Goal: Check status: Check status

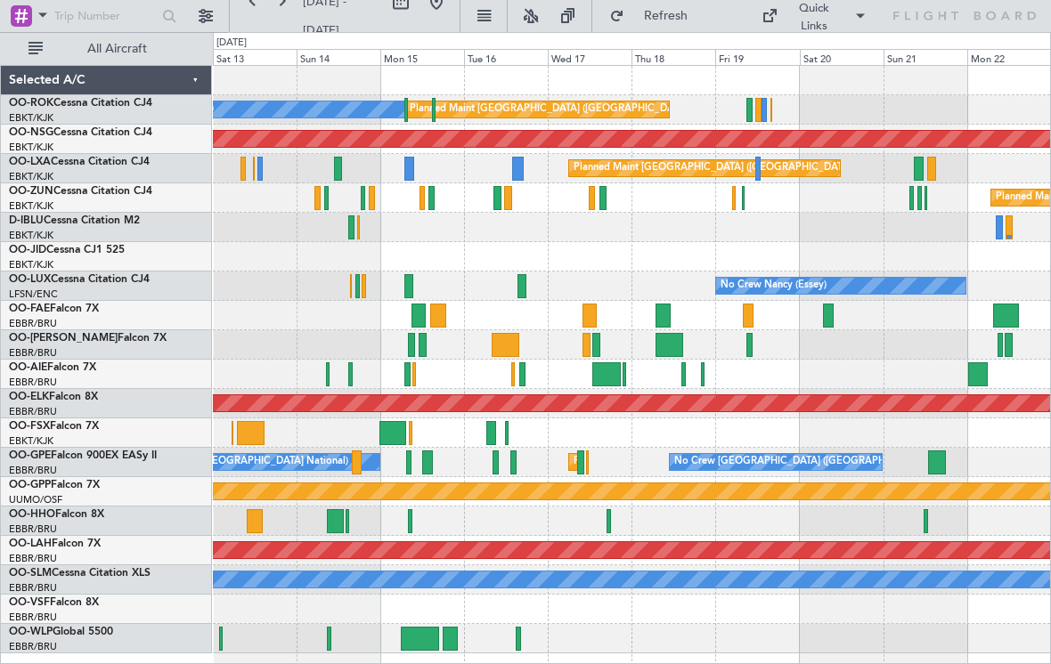
click at [758, 111] on div at bounding box center [758, 110] width 6 height 24
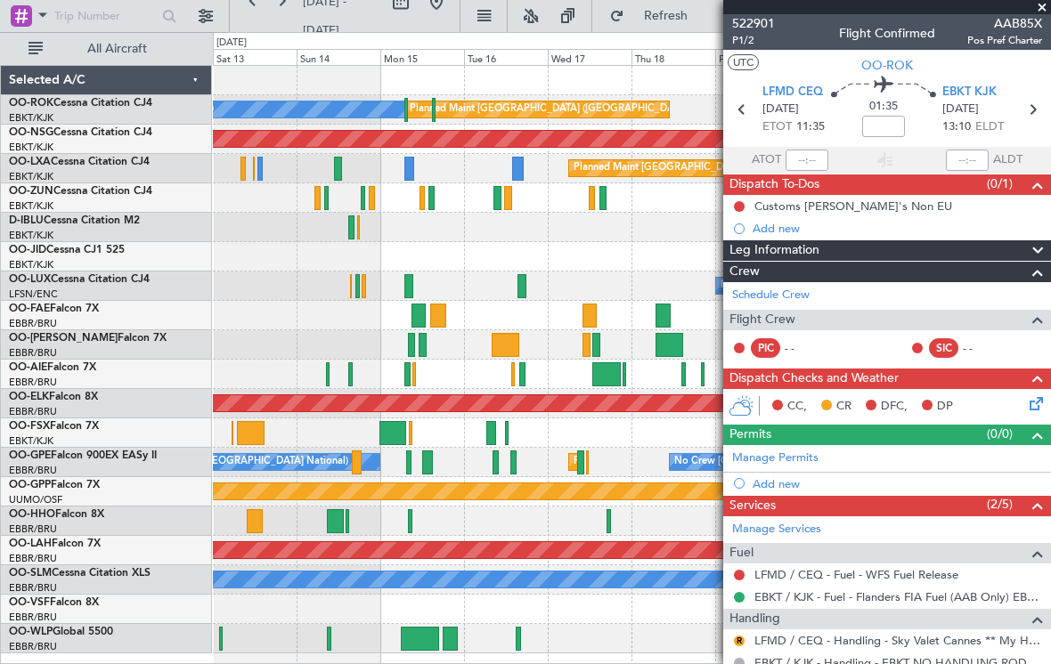
click at [1043, 2] on span at bounding box center [1042, 8] width 18 height 16
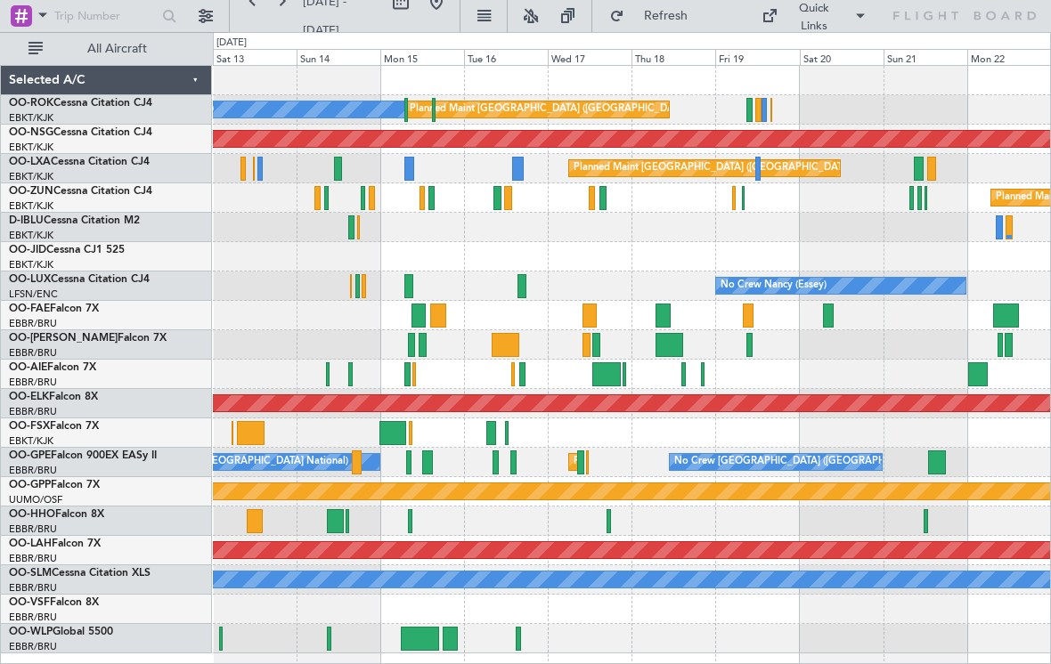
click at [760, 170] on div at bounding box center [758, 169] width 6 height 24
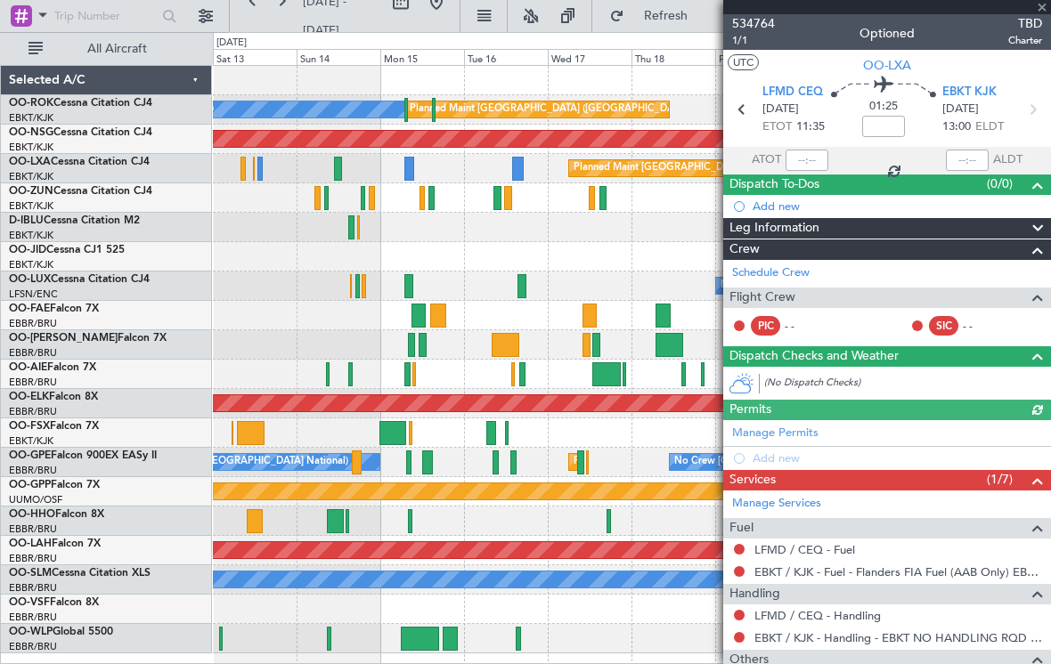
click at [1045, 11] on div at bounding box center [887, 7] width 328 height 14
click at [1045, 4] on span at bounding box center [1042, 8] width 18 height 16
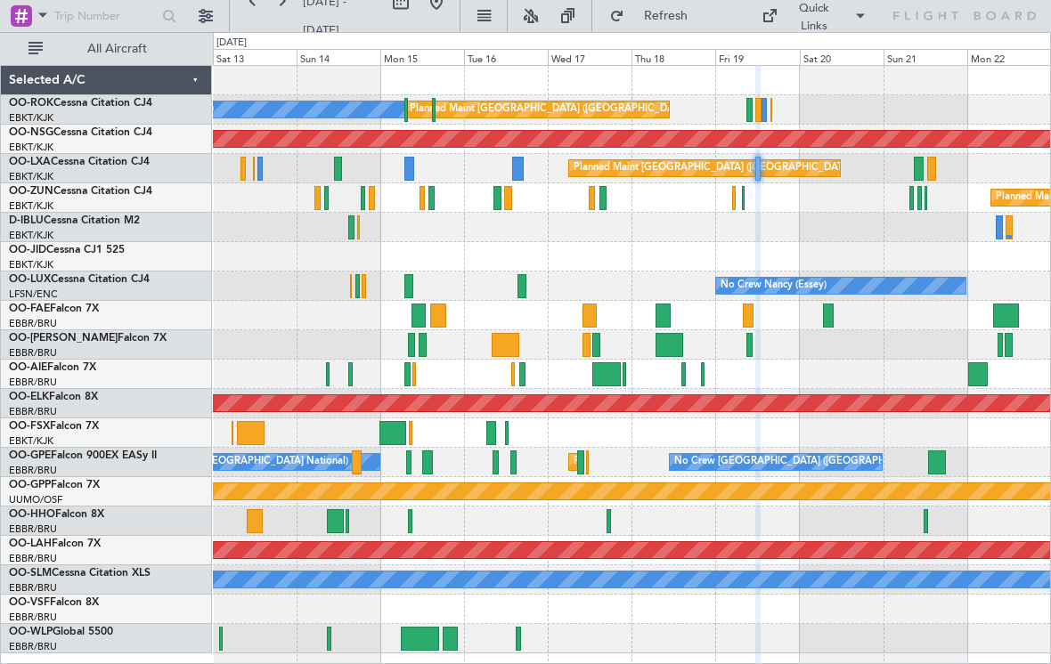
type input "0"
click at [743, 199] on div at bounding box center [743, 198] width 3 height 24
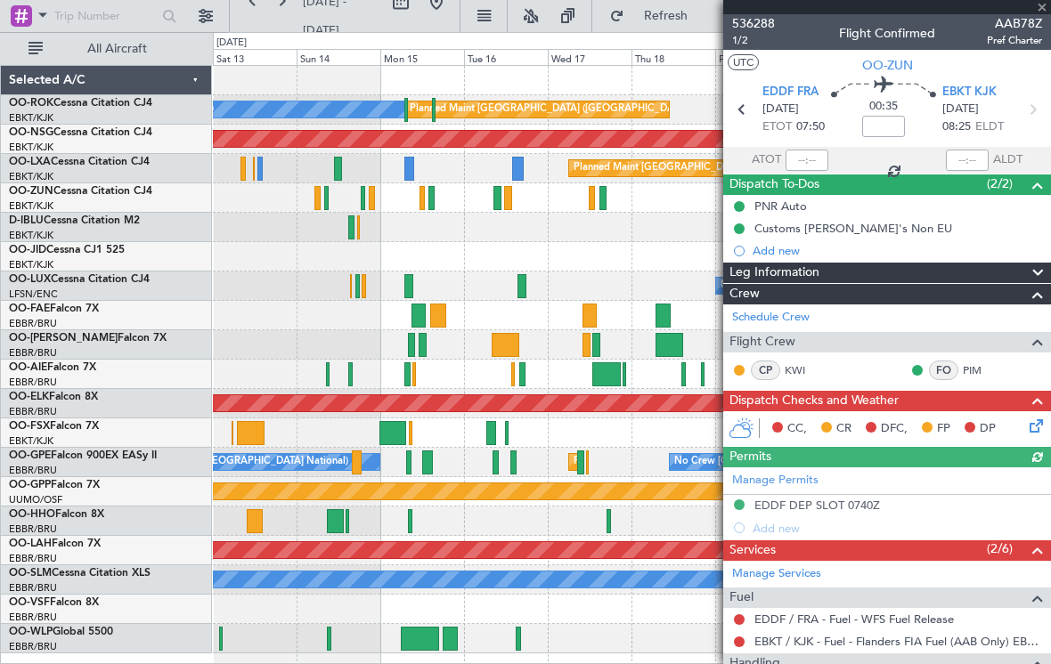
click at [1046, 5] on div at bounding box center [887, 7] width 328 height 14
click at [1044, 10] on div at bounding box center [887, 7] width 328 height 14
click at [1045, 10] on span at bounding box center [1042, 8] width 18 height 16
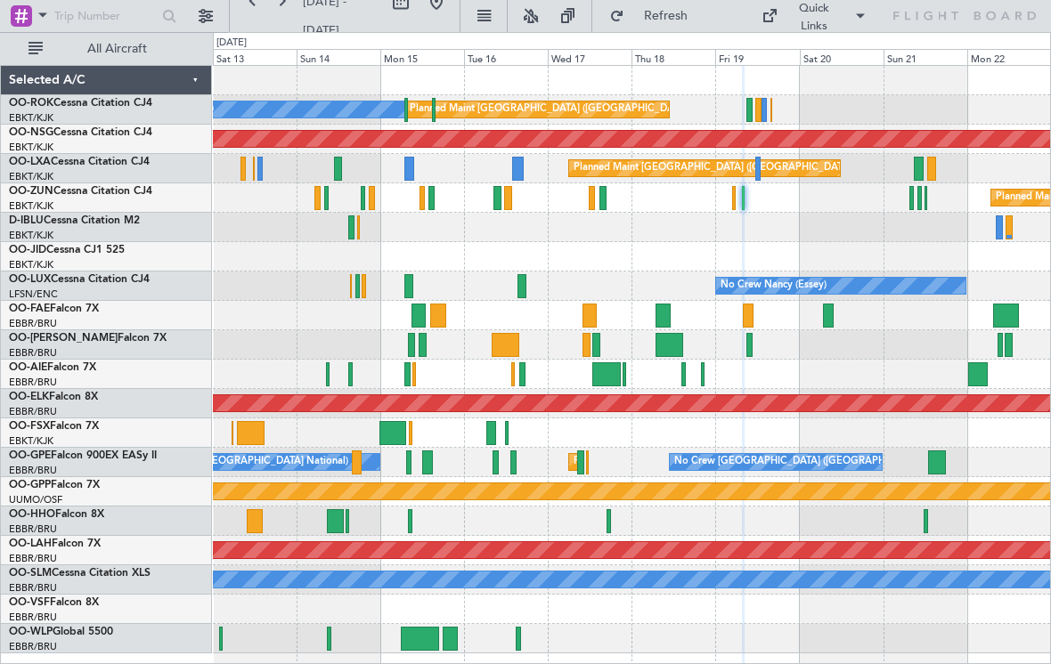
type input "0"
click at [937, 167] on div "Planned Maint [GEOGRAPHIC_DATA] ([GEOGRAPHIC_DATA]) Planned Maint [GEOGRAPHIC_D…" at bounding box center [631, 168] width 837 height 29
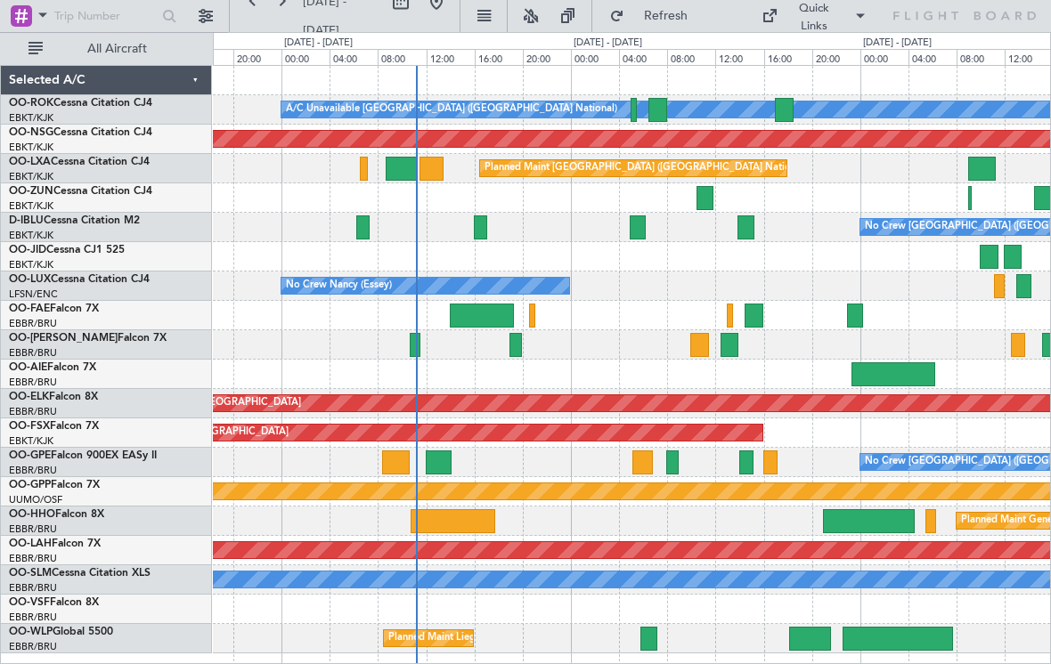
click at [437, 166] on div at bounding box center [431, 169] width 25 height 24
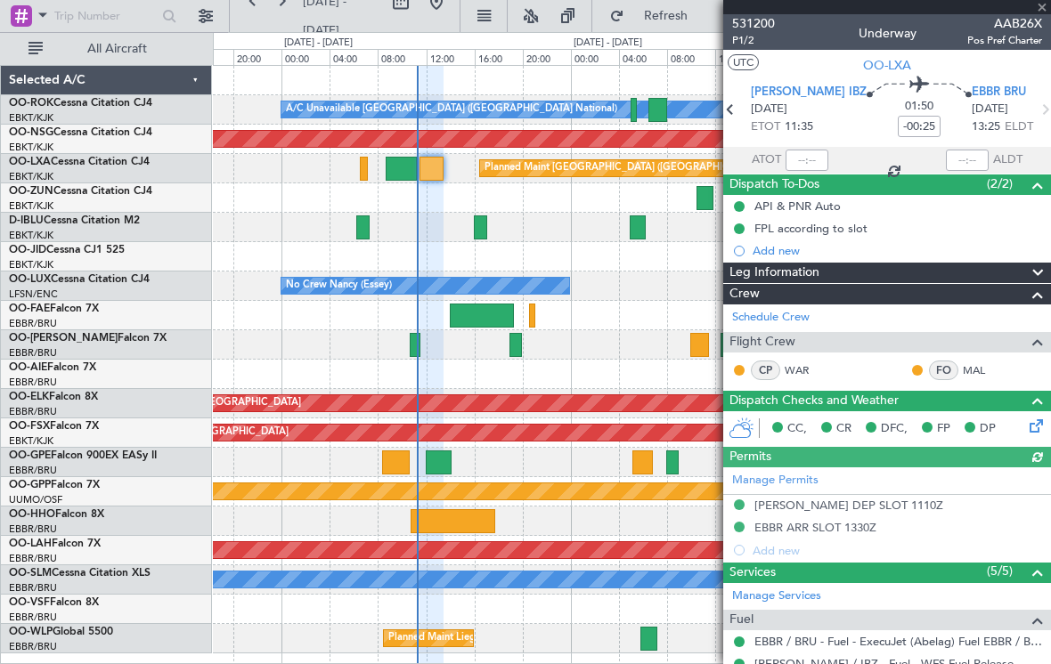
click at [1043, 14] on div "531200 P1/2 Underway AAB26X Pos Pref Charter" at bounding box center [887, 32] width 328 height 36
click at [1044, 7] on span at bounding box center [1042, 8] width 18 height 16
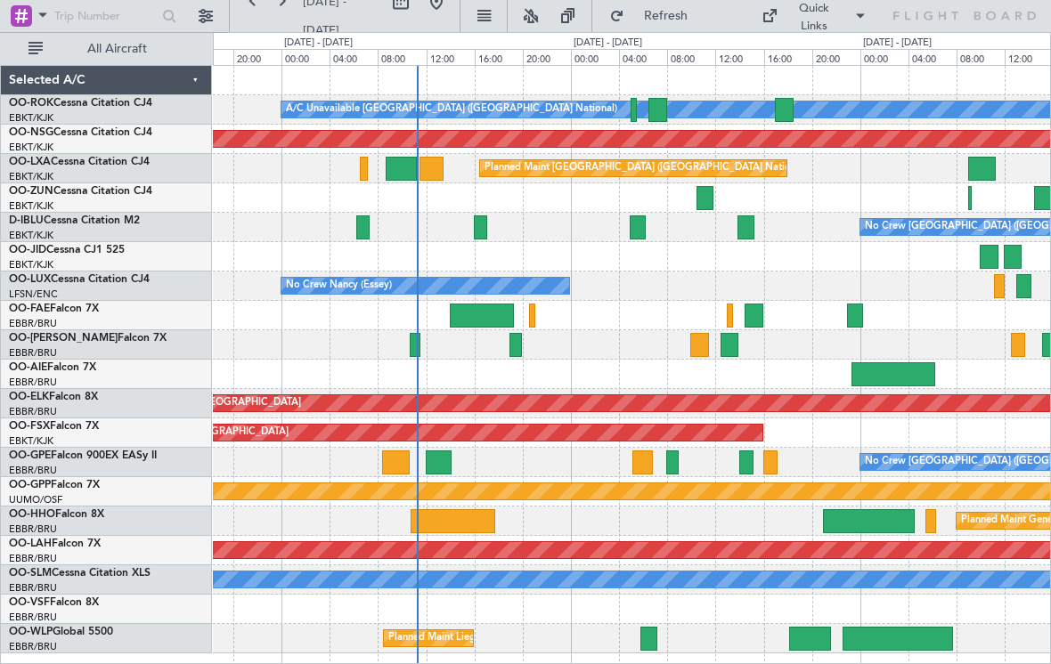
click at [364, 165] on div at bounding box center [363, 169] width 7 height 24
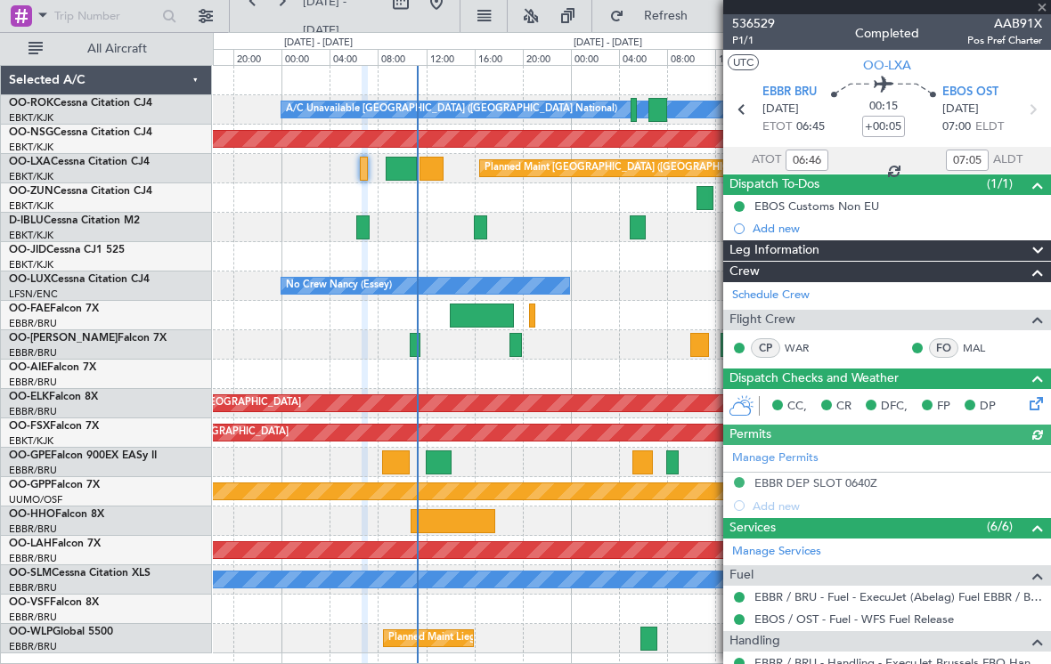
click at [1043, 10] on div at bounding box center [887, 7] width 328 height 14
click at [1045, 9] on div at bounding box center [887, 7] width 328 height 14
click at [1042, 10] on span at bounding box center [1042, 8] width 18 height 16
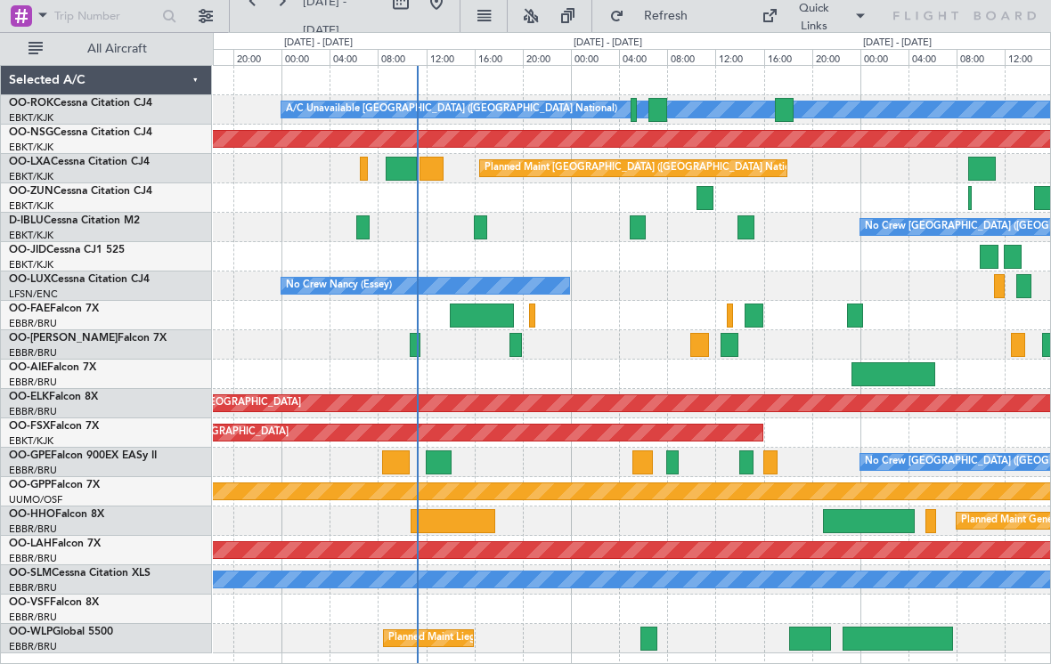
click at [630, 111] on div at bounding box center [633, 110] width 6 height 24
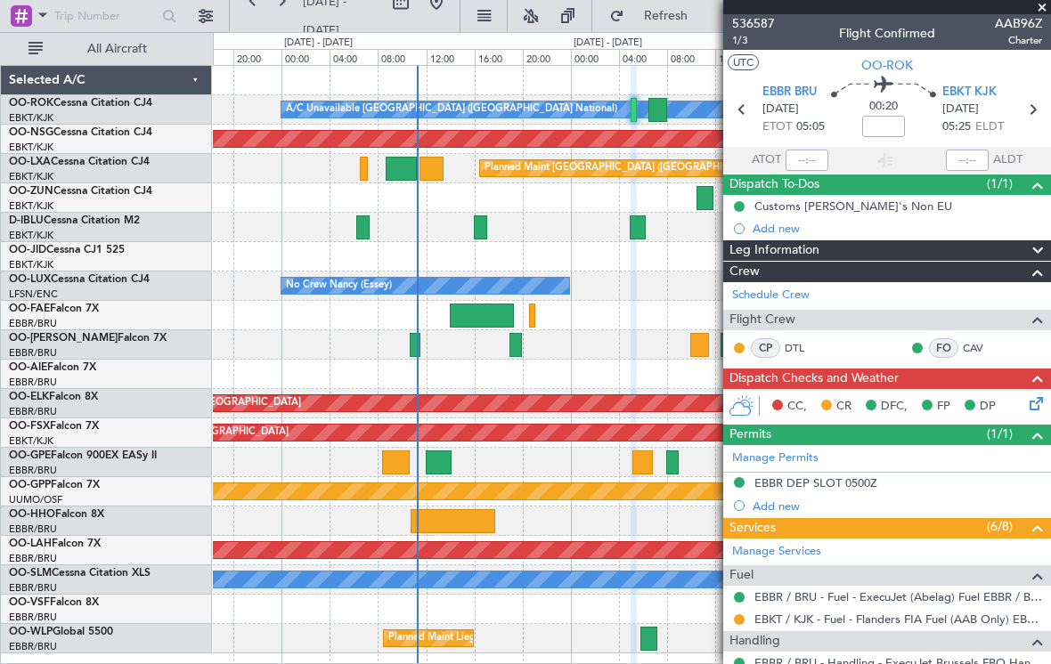
click at [1045, 11] on span at bounding box center [1042, 8] width 18 height 16
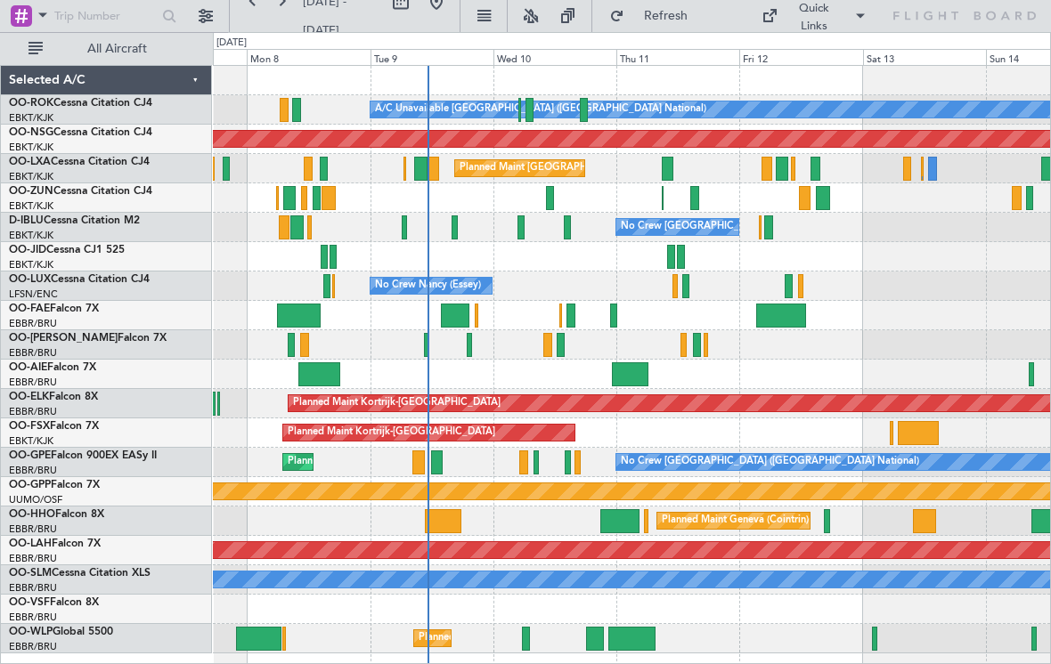
click at [694, 199] on div at bounding box center [694, 198] width 9 height 24
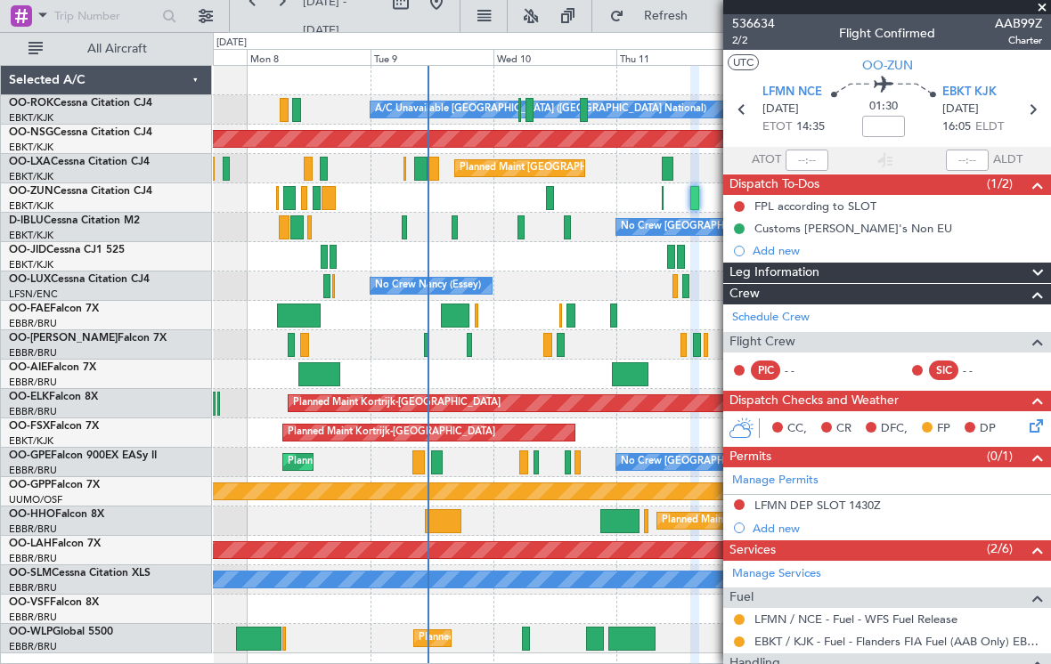
click at [1041, 12] on span at bounding box center [1042, 8] width 18 height 16
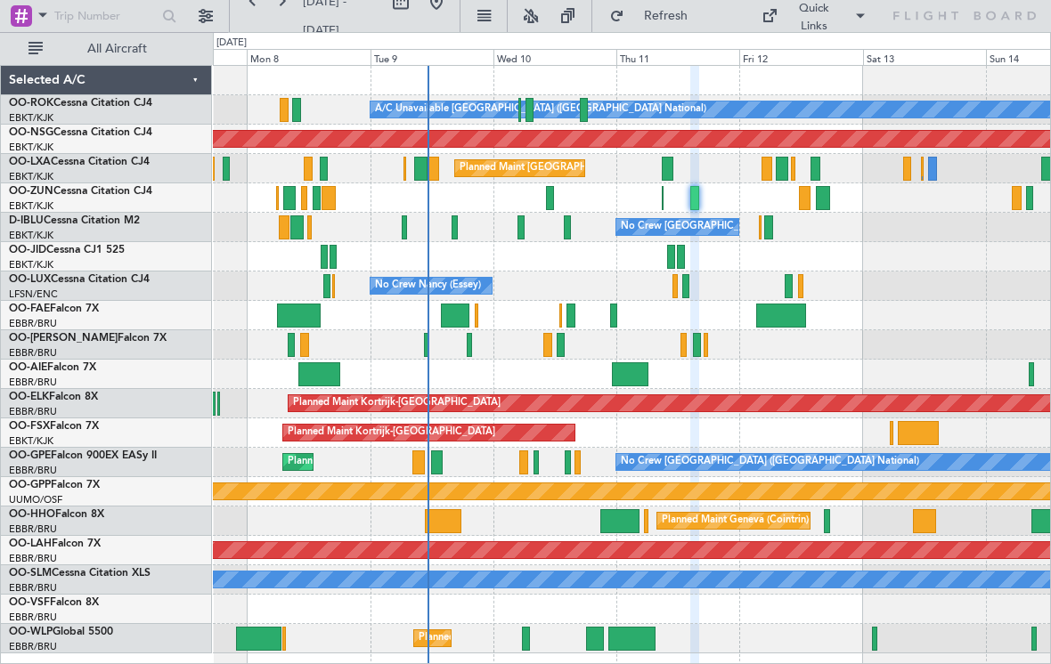
type input "0"
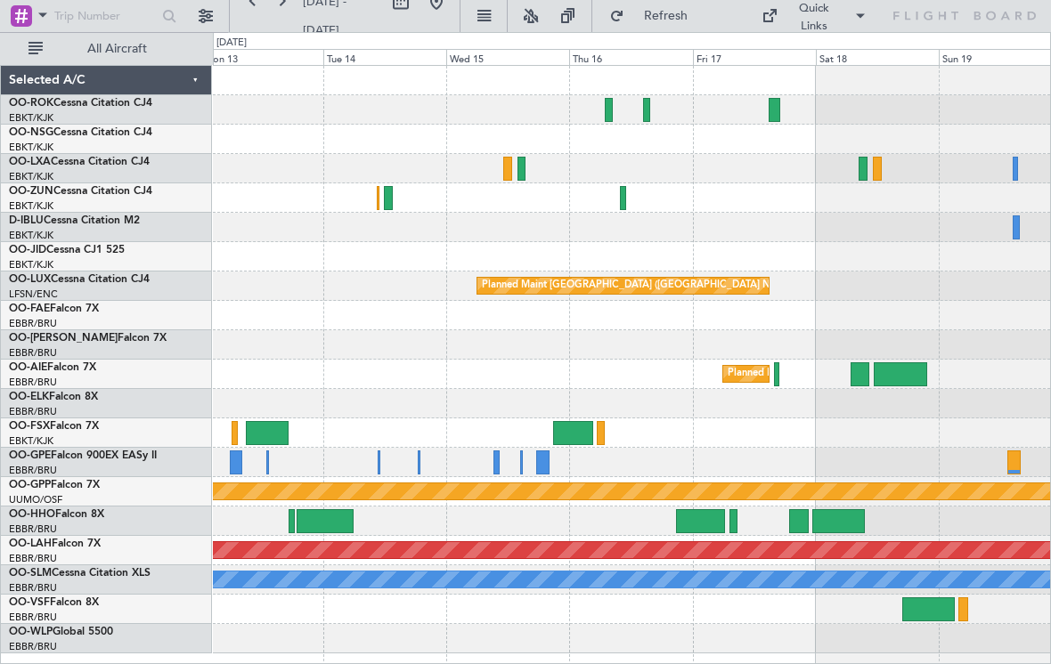
click at [773, 111] on div at bounding box center [774, 110] width 12 height 24
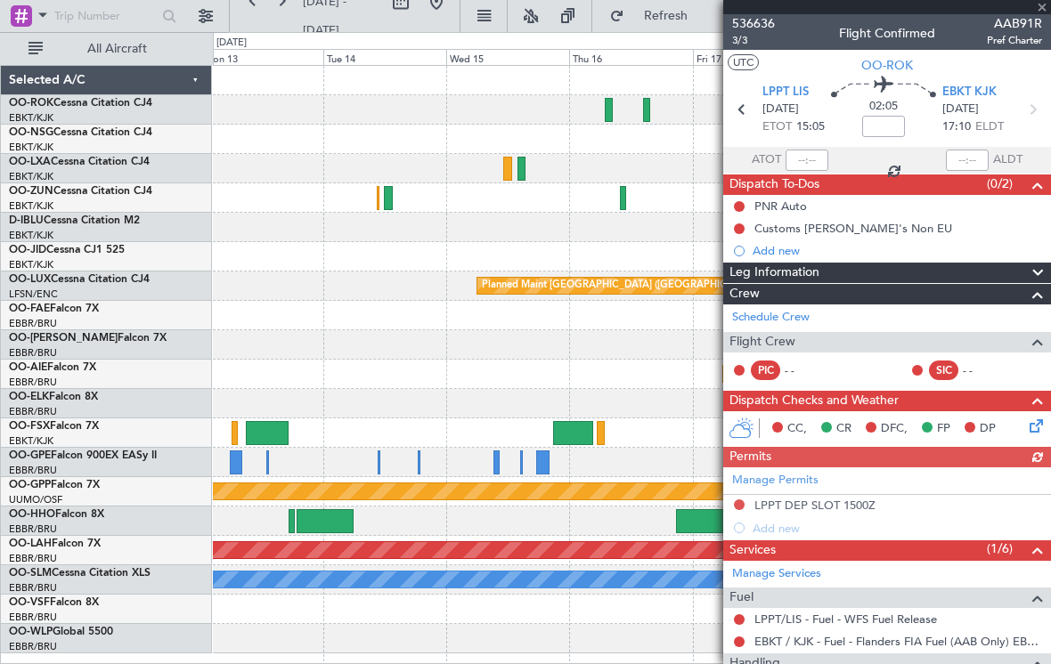
click at [1044, 12] on div at bounding box center [887, 7] width 328 height 14
click at [1043, 12] on div at bounding box center [887, 7] width 328 height 14
click at [1041, 6] on span at bounding box center [1042, 8] width 18 height 16
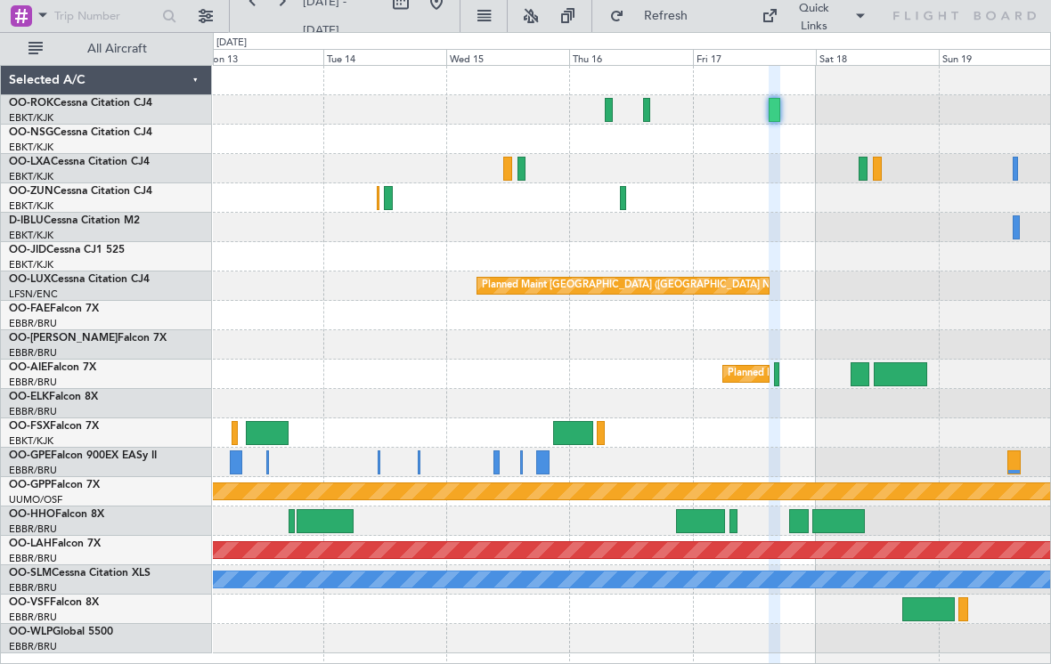
type input "0"
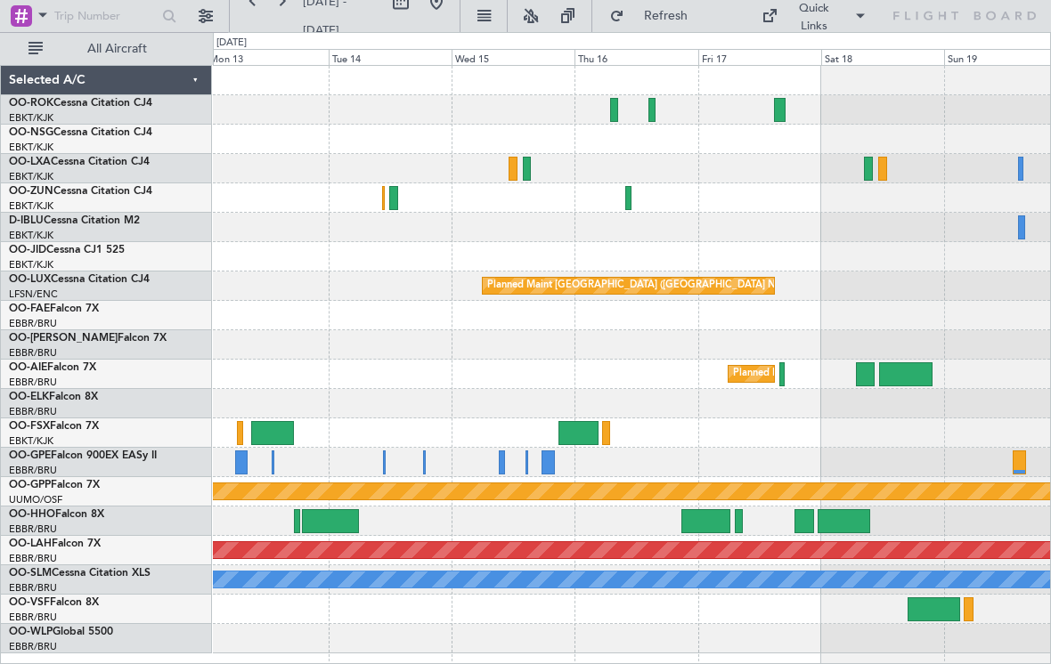
click at [618, 110] on div at bounding box center [614, 110] width 9 height 24
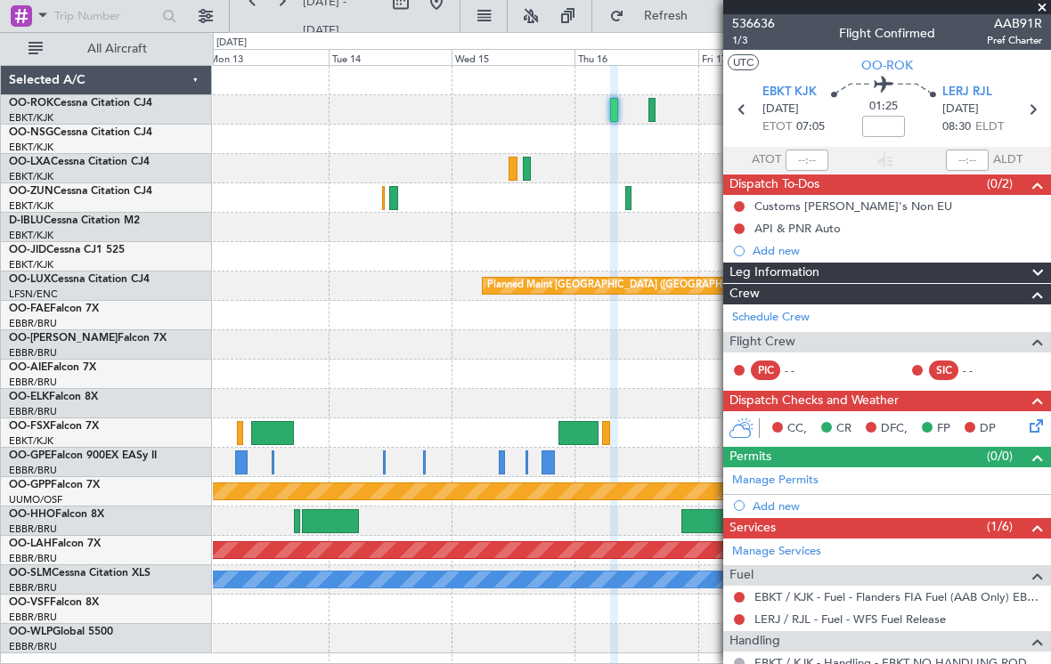
click at [1046, 11] on span at bounding box center [1042, 8] width 18 height 16
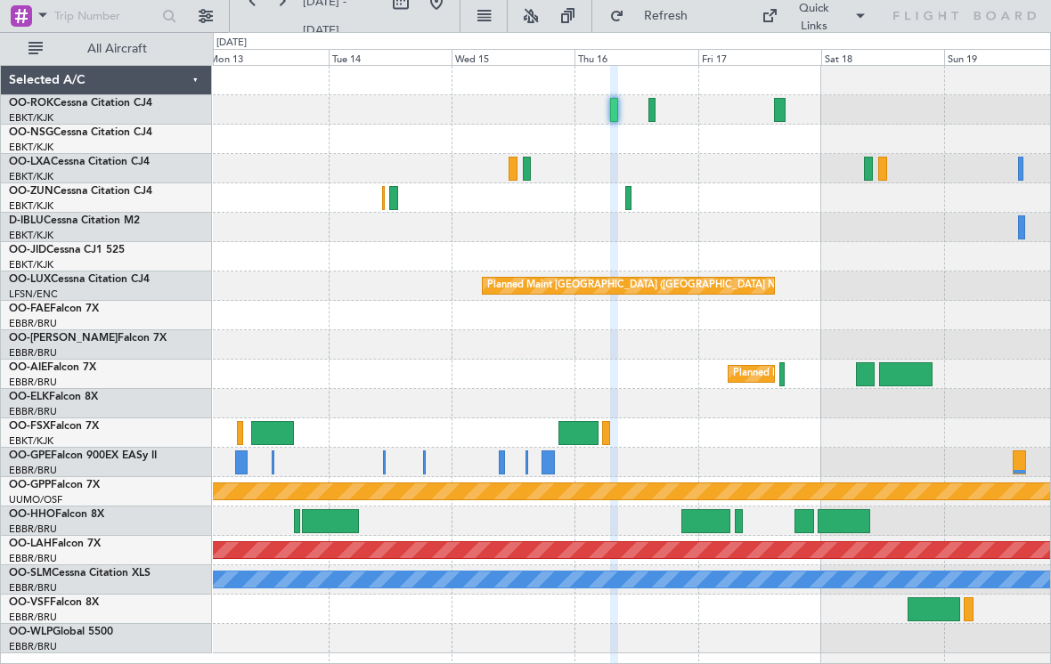
type input "0"
